Goal: Find specific page/section: Find specific page/section

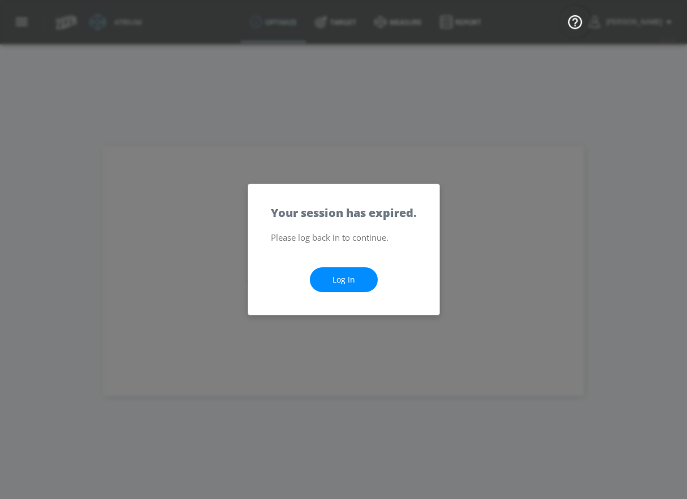
click at [330, 282] on link "Log In" at bounding box center [344, 280] width 68 height 25
